Goal: Communication & Community: Answer question/provide support

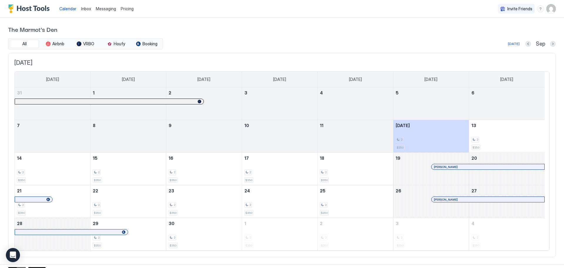
click at [86, 10] on span "Inbox" at bounding box center [86, 8] width 10 height 5
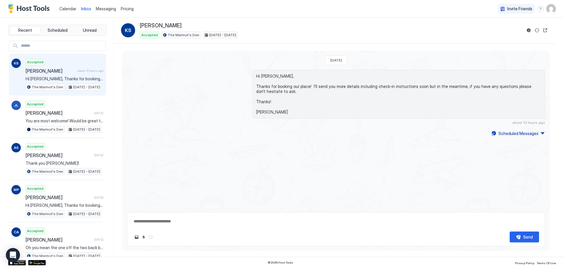
type textarea "*"
